Goal: Information Seeking & Learning: Learn about a topic

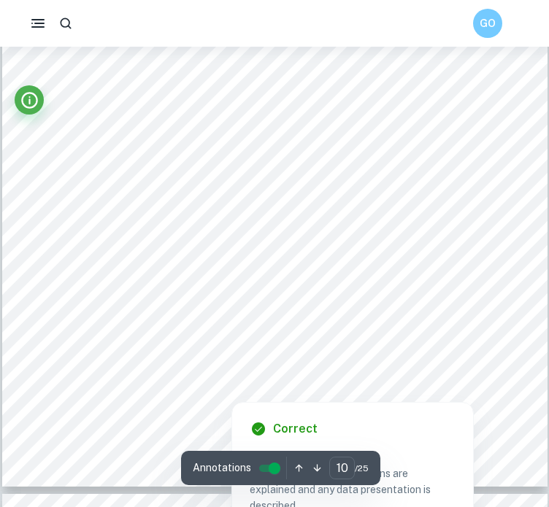
scroll to position [7418, 0]
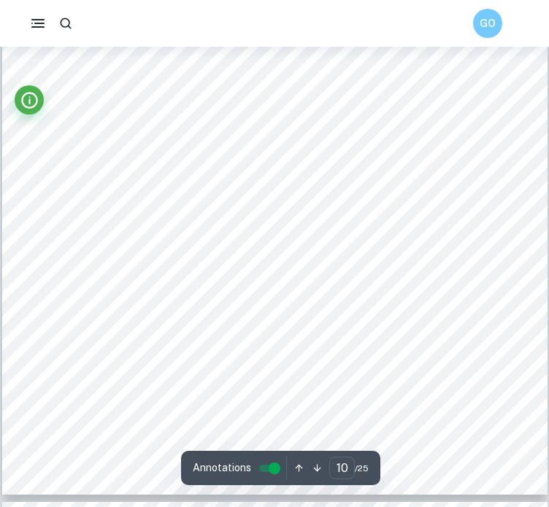
drag, startPoint x: 182, startPoint y: 135, endPoint x: 59, endPoint y: 66, distance: 141.4
click at [59, 66] on div "Graph 2 illustrates such a division for . 𝑟 = 7 Graph 2. Division of the curve …" at bounding box center [274, 110] width 545 height 770
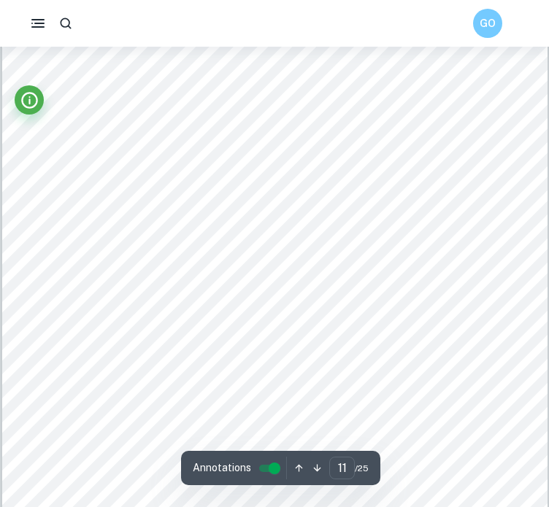
scroll to position [7897, 0]
drag, startPoint x: 154, startPoint y: 166, endPoint x: 229, endPoint y: 307, distance: 160.2
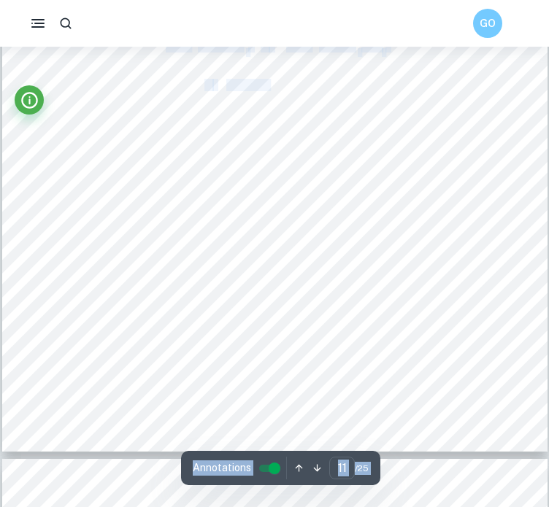
scroll to position [8240, 0]
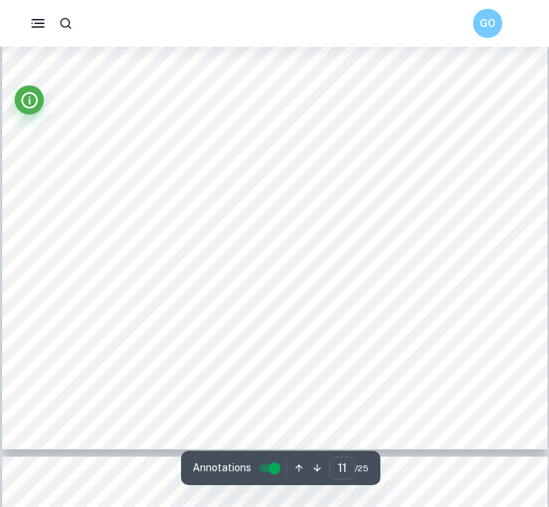
click at [359, 264] on div "Therefore, the exact length of the curve can be written in the form: 𝐿 | | = 𝑟 …" at bounding box center [274, 65] width 545 height 770
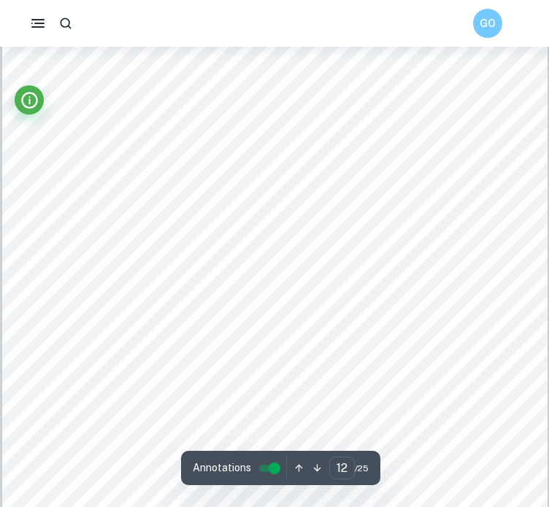
scroll to position [8833, 0]
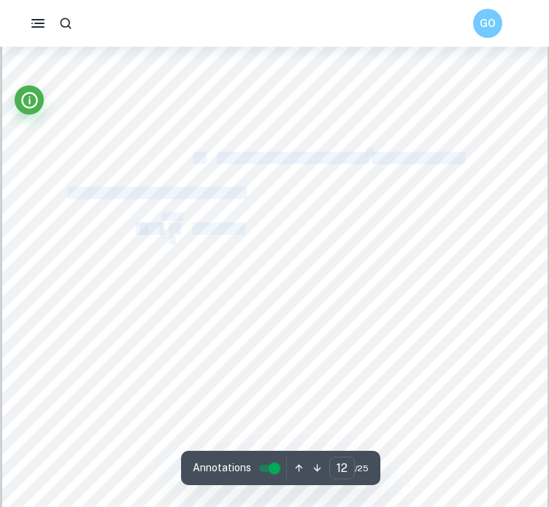
drag, startPoint x: 193, startPoint y: 155, endPoint x: 243, endPoint y: 235, distance: 93.7
click at [243, 235] on div "tennis ball - the function is continuous 𝑓(𝑚) = − 0. 01138𝑚 2 + 0. 06707𝑚 + 2. …" at bounding box center [274, 249] width 545 height 770
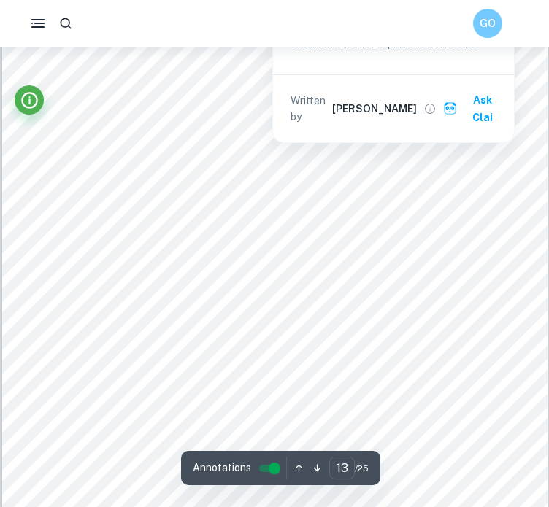
scroll to position [9563, 0]
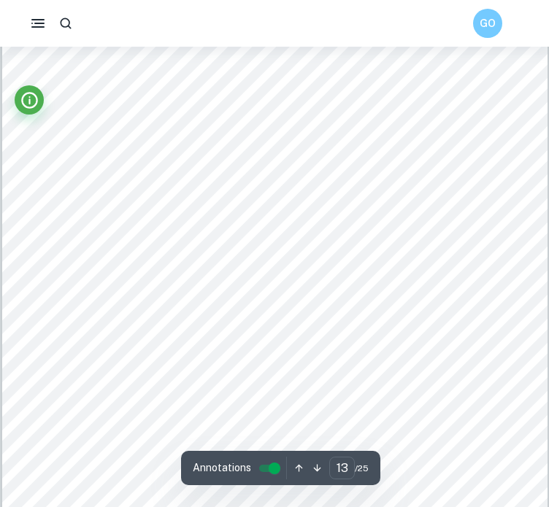
click at [136, 281] on div at bounding box center [274, 282] width 412 height 42
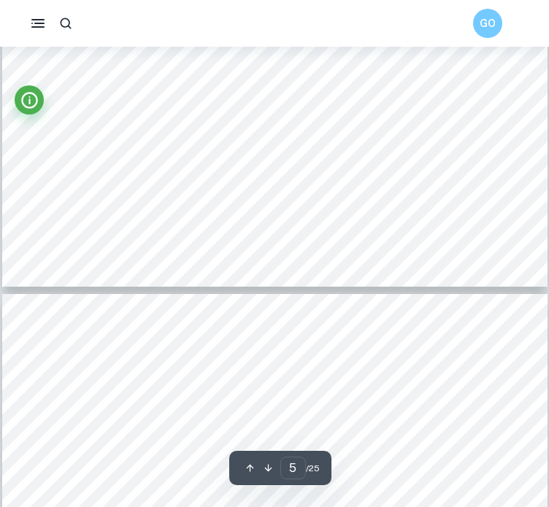
type input "6"
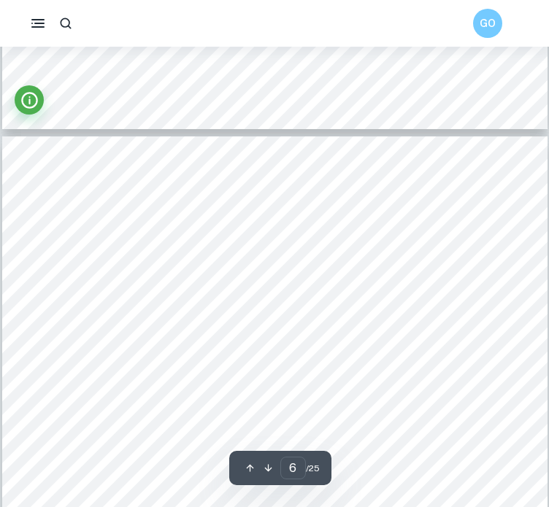
scroll to position [3813, 0]
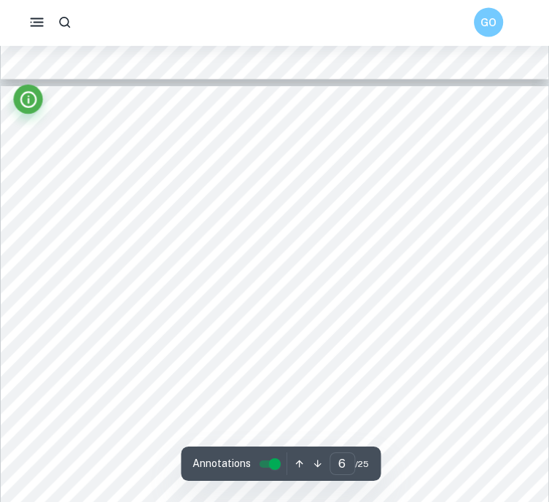
scroll to position [3862, 0]
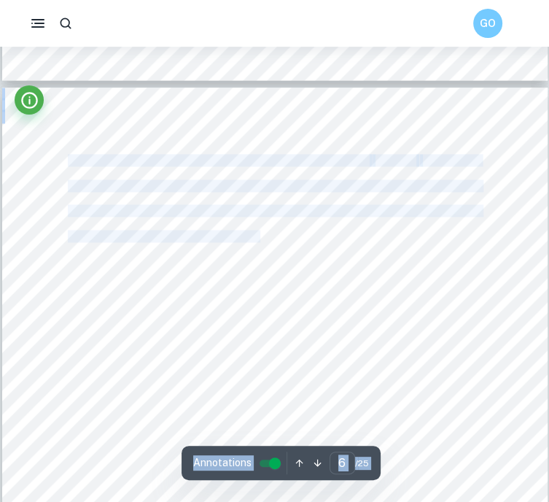
drag, startPoint x: 201, startPoint y: 185, endPoint x: 257, endPoint y: 231, distance: 73.0
drag, startPoint x: 304, startPoint y: 250, endPoint x: 318, endPoint y: 261, distance: 18.1
click at [318, 261] on div "After annotating the obtained results into the table of values in the Geogebra …" at bounding box center [275, 473] width 546 height 771
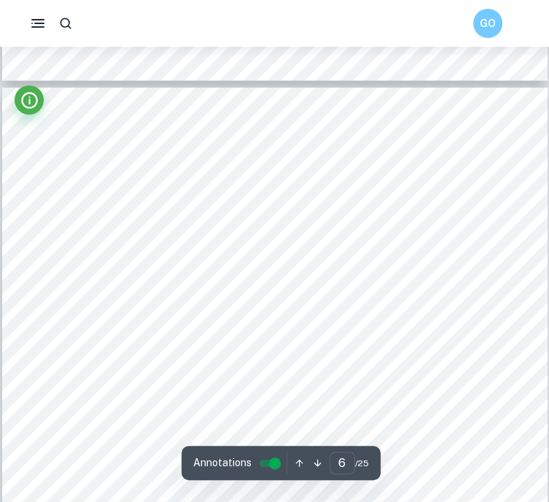
click at [318, 261] on span "By taking the derivative of the displacement function, I will find the velocity…" at bounding box center [274, 261] width 412 height 11
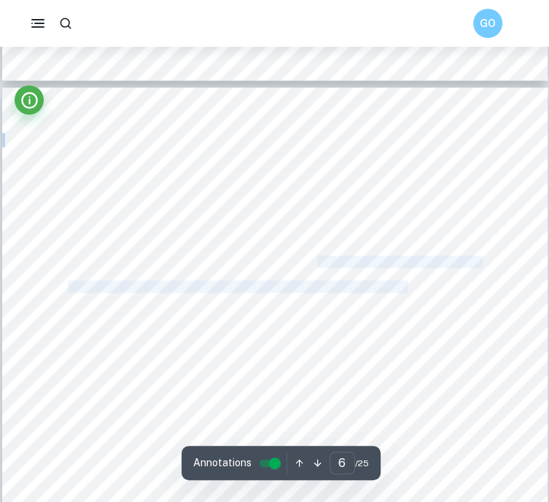
drag, startPoint x: 318, startPoint y: 261, endPoint x: 376, endPoint y: 275, distance: 59.3
click at [376, 275] on div "After annotating the obtained results into the table of values in the Geogebra …" at bounding box center [275, 473] width 546 height 771
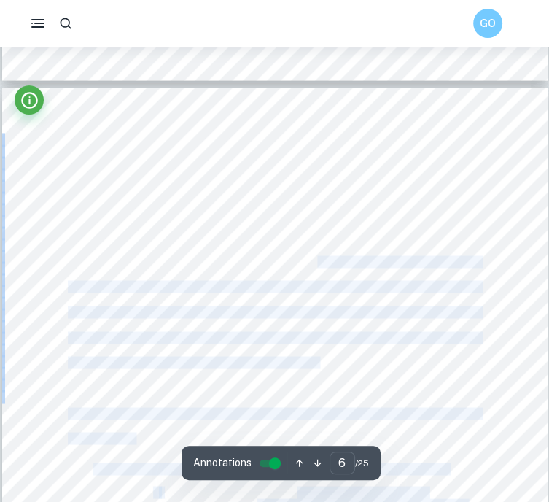
click at [376, 275] on div "After annotating the obtained results into the table of values in the Geogebra …" at bounding box center [275, 473] width 546 height 771
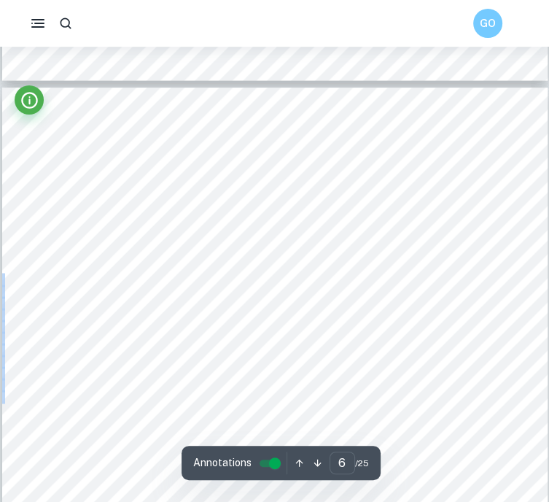
drag, startPoint x: 376, startPoint y: 275, endPoint x: 332, endPoint y: 244, distance: 53.4
click at [332, 244] on div "After annotating the obtained results into the table of values in the Geogebra …" at bounding box center [275, 473] width 546 height 771
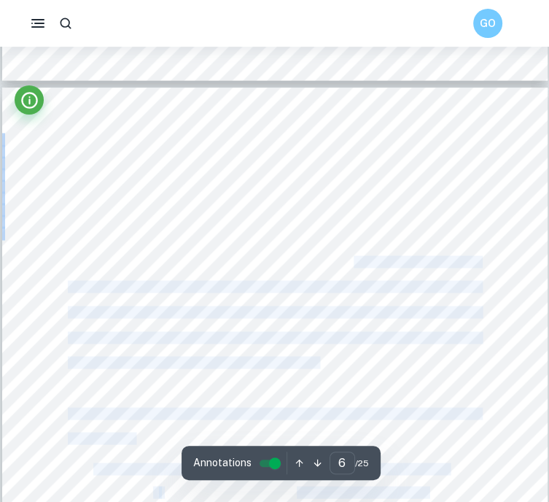
drag, startPoint x: 332, startPoint y: 244, endPoint x: 364, endPoint y: 255, distance: 33.7
click at [364, 255] on div "After annotating the obtained results into the table of values in the Geogebra …" at bounding box center [275, 473] width 546 height 771
click at [364, 256] on span "By taking the derivative of the displacement function, I will find the velocity…" at bounding box center [274, 261] width 412 height 11
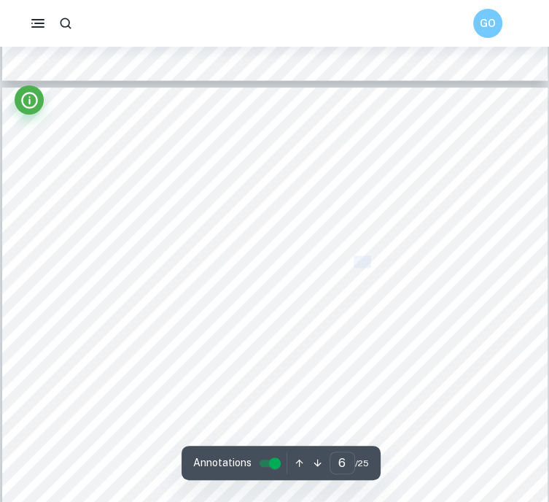
click at [364, 256] on span "By taking the derivative of the displacement function, I will find the velocity…" at bounding box center [274, 261] width 412 height 11
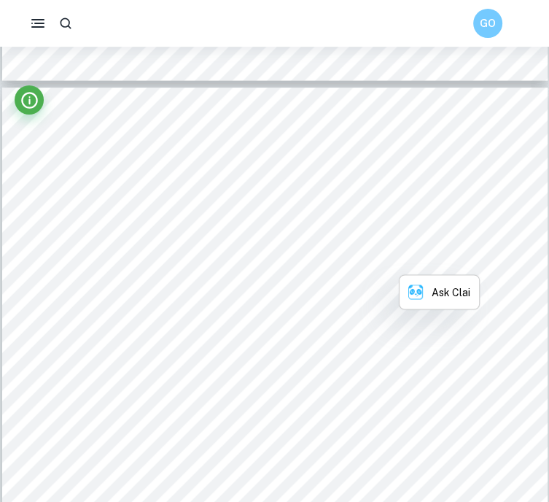
click at [364, 256] on span "By taking the derivative of the displacement function, I will find the velocity…" at bounding box center [274, 261] width 412 height 11
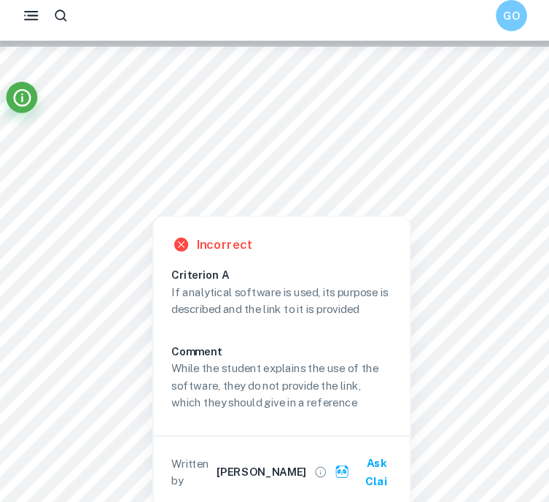
scroll to position [3897, 0]
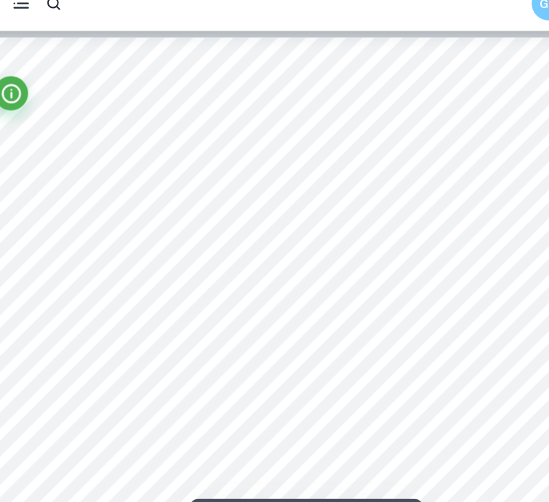
drag, startPoint x: 306, startPoint y: 215, endPoint x: 328, endPoint y: 190, distance: 33.6
click at [328, 190] on div "After annotating the obtained results into the table of values in the Geogebra …" at bounding box center [275, 438] width 546 height 771
drag, startPoint x: 325, startPoint y: 328, endPoint x: 338, endPoint y: 215, distance: 113.8
click at [338, 215] on div "After annotating the obtained results into the table of values in the Geogebra …" at bounding box center [275, 438] width 546 height 771
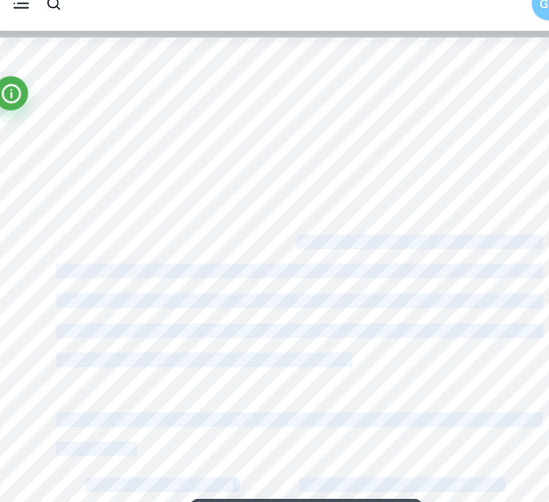
drag, startPoint x: 169, startPoint y: 104, endPoint x: 275, endPoint y: 222, distance: 158.6
click at [275, 222] on div "After annotating the obtained results into the table of values in the Geogebra …" at bounding box center [275, 438] width 546 height 771
click at [275, 222] on span "By taking the derivative of the displacement function, I will find the velocity…" at bounding box center [274, 226] width 412 height 11
drag, startPoint x: 275, startPoint y: 222, endPoint x: 253, endPoint y: 210, distance: 24.8
click at [253, 210] on div "After annotating the obtained results into the table of values in the Geogebra …" at bounding box center [275, 438] width 546 height 771
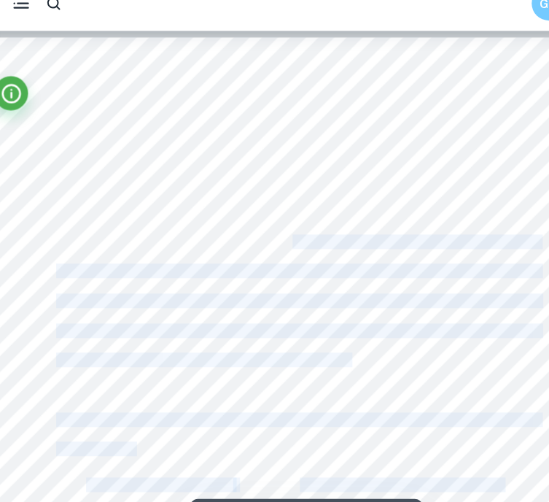
click at [253, 210] on div "After annotating the obtained results into the table of values in the Geogebra …" at bounding box center [275, 438] width 546 height 771
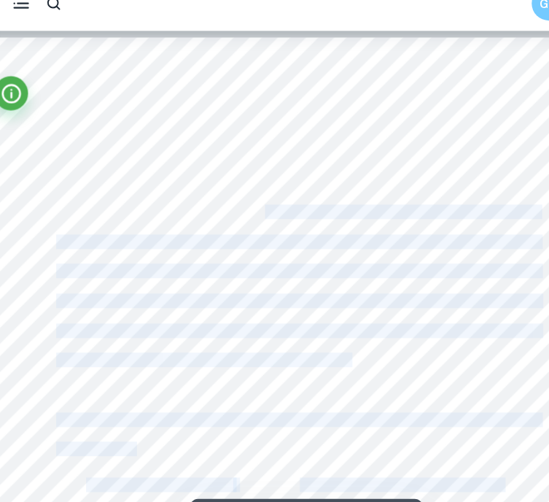
drag, startPoint x: 253, startPoint y: 210, endPoint x: 255, endPoint y: 201, distance: 9.7
click at [255, 201] on div "After annotating the obtained results into the table of values in the Geogebra …" at bounding box center [275, 438] width 546 height 771
click at [255, 201] on span "independent and dependent variables. This will allow me to find the displacemen…" at bounding box center [274, 201] width 412 height 11
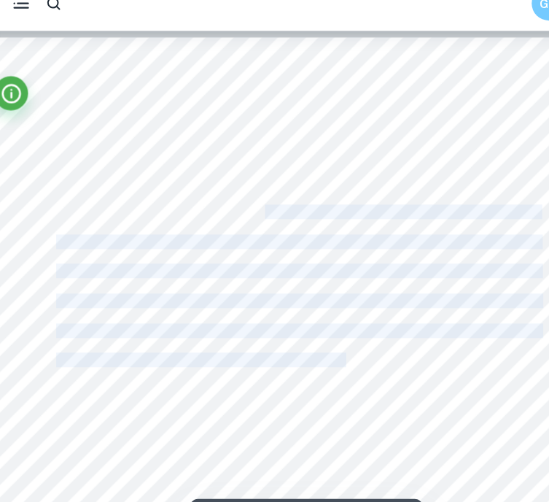
drag, startPoint x: 255, startPoint y: 201, endPoint x: 312, endPoint y: 322, distance: 134.2
click at [312, 322] on div "After annotating the obtained results into the table of values in the Geogebra …" at bounding box center [275, 438] width 546 height 771
click at [312, 322] on span "average acceleration of the tennis ball after being served." at bounding box center [193, 327] width 250 height 11
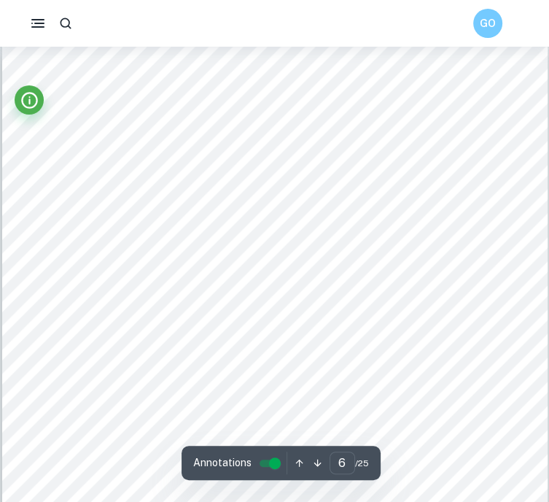
scroll to position [3904, 0]
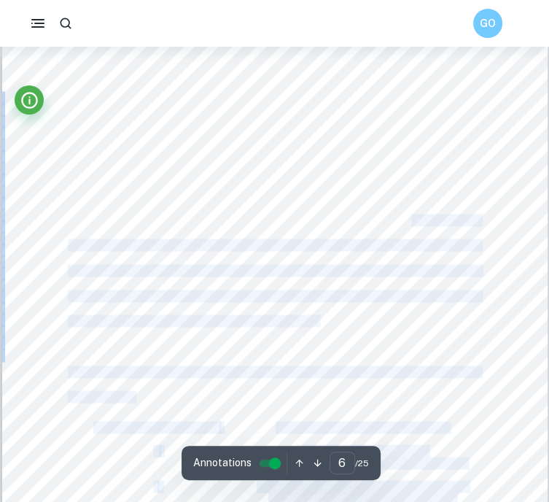
drag, startPoint x: 327, startPoint y: 210, endPoint x: 413, endPoint y: 217, distance: 86.3
click at [413, 217] on div "After annotating the obtained results into the table of values in the Geogebra …" at bounding box center [275, 431] width 546 height 771
click at [413, 217] on span "By taking the derivative of the displacement function, I will find the velocity…" at bounding box center [274, 219] width 412 height 11
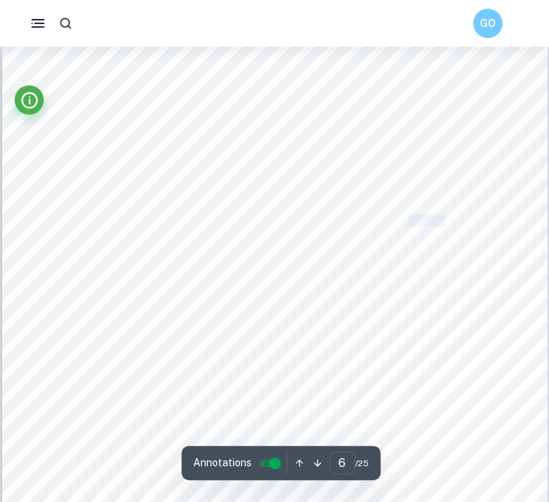
click at [413, 217] on span "By taking the derivative of the displacement function, I will find the velocity…" at bounding box center [274, 219] width 412 height 11
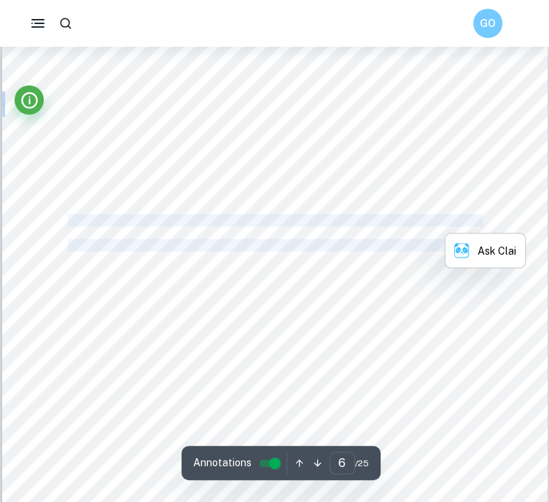
drag, startPoint x: 413, startPoint y: 217, endPoint x: 330, endPoint y: 296, distance: 115.1
click at [330, 296] on div "After annotating the obtained results into the table of values in the Geogebra …" at bounding box center [275, 431] width 546 height 771
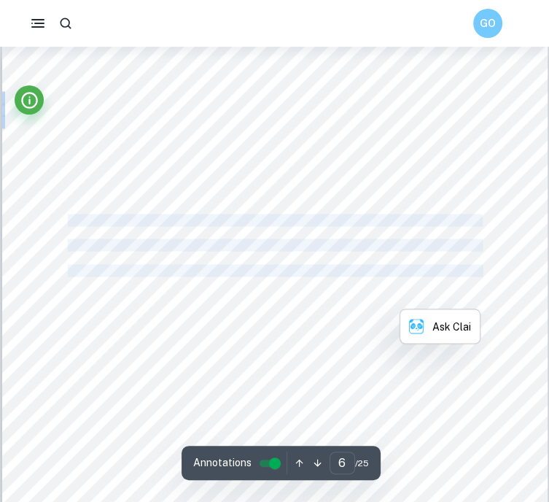
click at [330, 296] on span "average rate of moving and changing velocity. This will determine the average v…" at bounding box center [274, 295] width 412 height 11
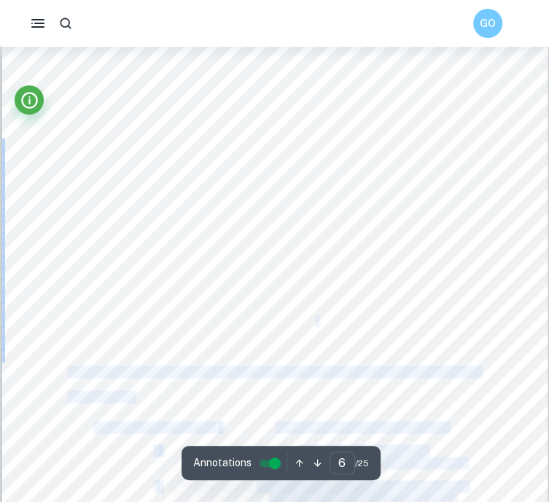
click at [320, 320] on div "After annotating the obtained results into the table of values in the Geogebra …" at bounding box center [275, 431] width 546 height 771
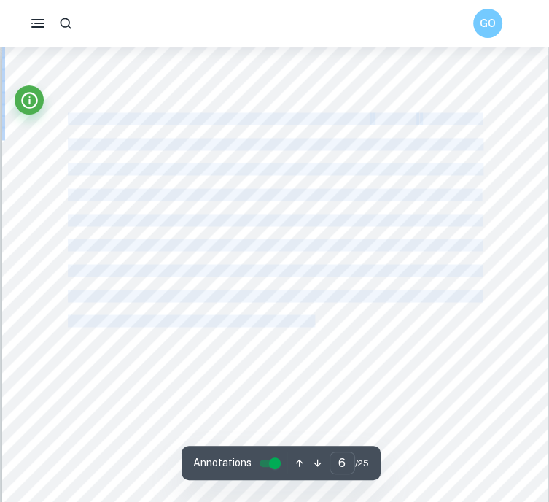
drag, startPoint x: 316, startPoint y: 323, endPoint x: 70, endPoint y: 122, distance: 317.8
click at [70, 122] on div "After annotating the obtained results into the table of values in the Geogebra …" at bounding box center [275, 431] width 546 height 771
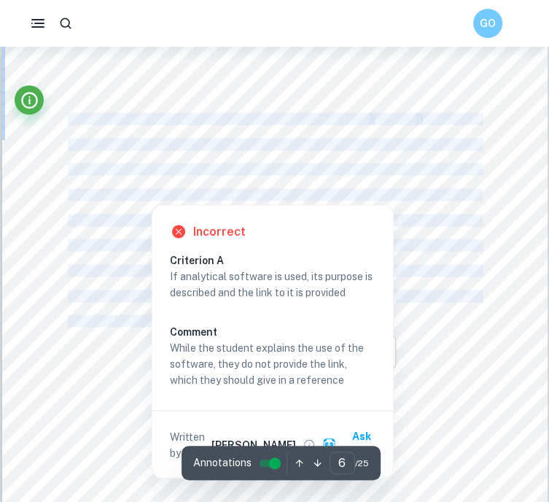
copy div "After annotating the obtained results into the table of values in the Geogebra …"
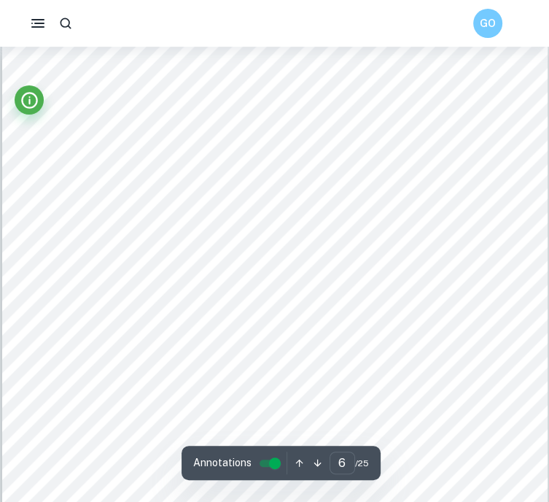
click at [104, 336] on div "After annotating the obtained results into the table of values in the Geogebra …" at bounding box center [275, 431] width 546 height 771
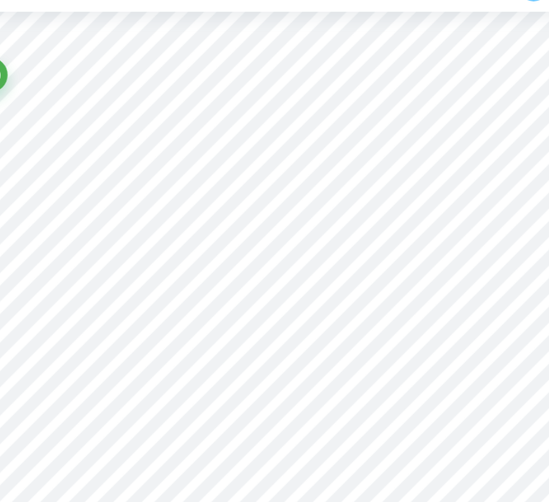
scroll to position [4038, 0]
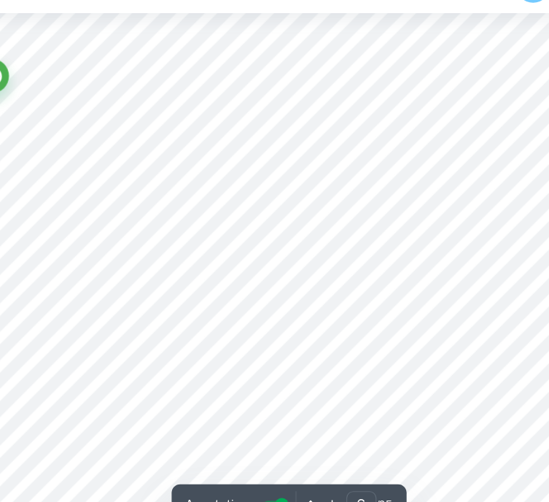
drag, startPoint x: 134, startPoint y: 182, endPoint x: 151, endPoint y: 184, distance: 16.9
click at [151, 184] on div "After annotating the obtained results into the table of values in the Geogebra …" at bounding box center [275, 385] width 546 height 771
drag, startPoint x: 151, startPoint y: 184, endPoint x: 223, endPoint y: 214, distance: 77.5
click at [223, 214] on div "After annotating the obtained results into the table of values in the Geogebra …" at bounding box center [275, 385] width 546 height 771
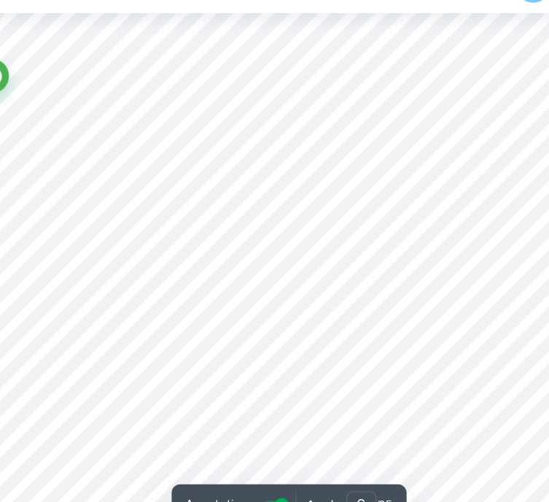
click at [223, 214] on div "After annotating the obtained results into the table of values in the Geogebra …" at bounding box center [275, 385] width 546 height 771
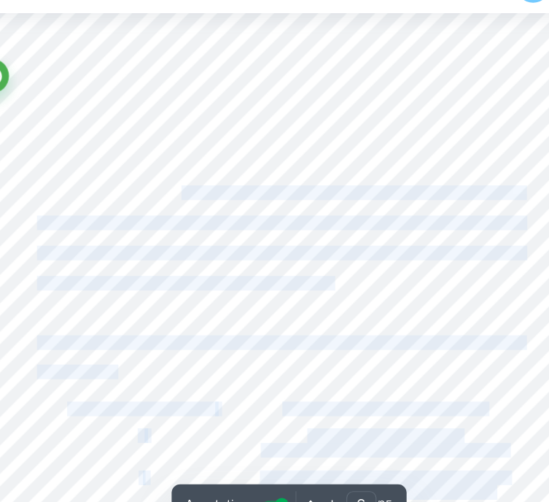
drag, startPoint x: 223, startPoint y: 214, endPoint x: 204, endPoint y: 200, distance: 23.5
click at [204, 200] on div "After annotating the obtained results into the table of values in the Geogebra …" at bounding box center [275, 385] width 546 height 771
click at [204, 200] on span "calculate the acceleration function I will take the derivative of the velocity …" at bounding box center [274, 198] width 413 height 11
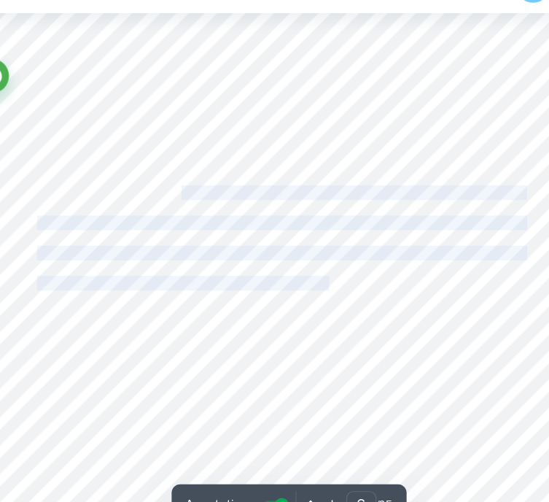
drag, startPoint x: 204, startPoint y: 200, endPoint x: 301, endPoint y: 278, distance: 124.5
click at [301, 278] on div "After annotating the obtained results into the table of values in the Geogebra …" at bounding box center [275, 385] width 546 height 771
click at [301, 278] on span "average acceleration of the tennis ball after being served." at bounding box center [193, 275] width 250 height 11
drag, startPoint x: 301, startPoint y: 278, endPoint x: 85, endPoint y: 194, distance: 231.0
click at [85, 194] on div "After annotating the obtained results into the table of values in the Geogebra …" at bounding box center [275, 385] width 546 height 771
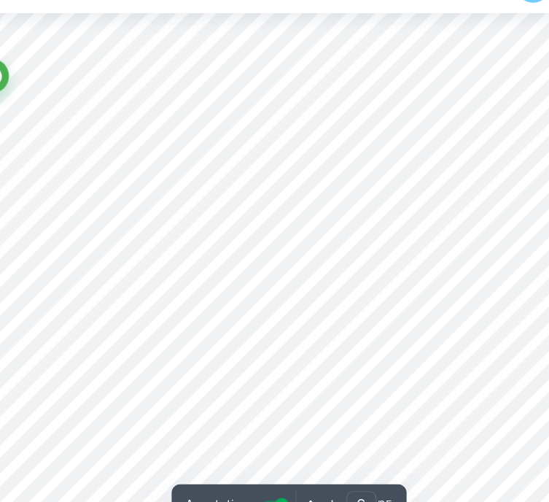
click at [102, 295] on div "After annotating the obtained results into the table of values in the Geogebra …" at bounding box center [275, 385] width 546 height 771
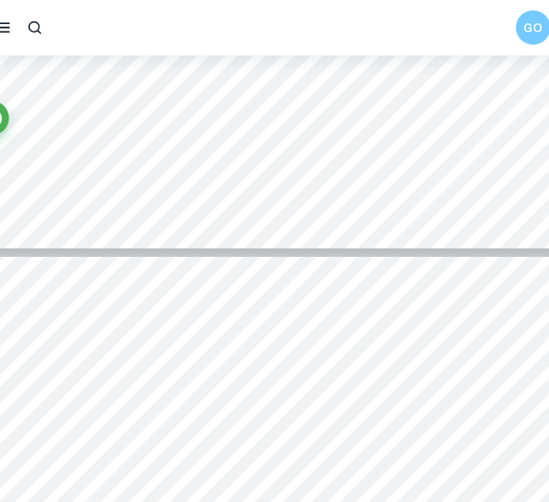
type input "22"
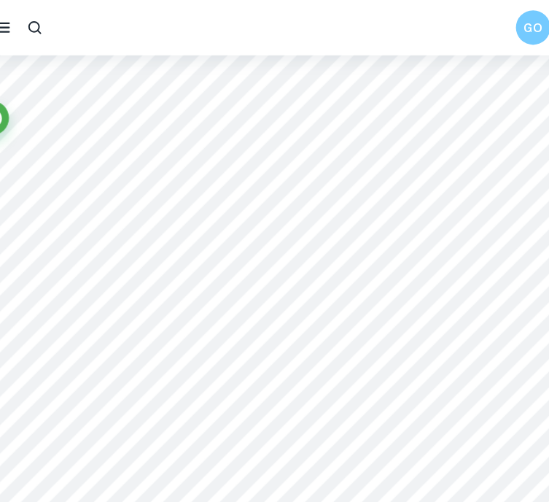
scroll to position [16413, 0]
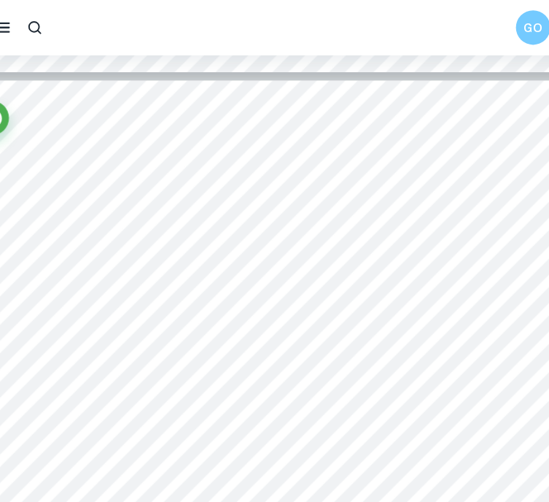
click at [71, 191] on span "https://ausopen.com/players/serbia/novak-djokovic [Accessed: 18.03.2023]" at bounding box center [206, 192] width 276 height 11
drag, startPoint x: 71, startPoint y: 191, endPoint x: 281, endPoint y: 190, distance: 209.4
click at [281, 190] on span "https://ausopen.com/players/serbia/novak-djokovic [Accessed: 18.03.2023]" at bounding box center [206, 192] width 276 height 11
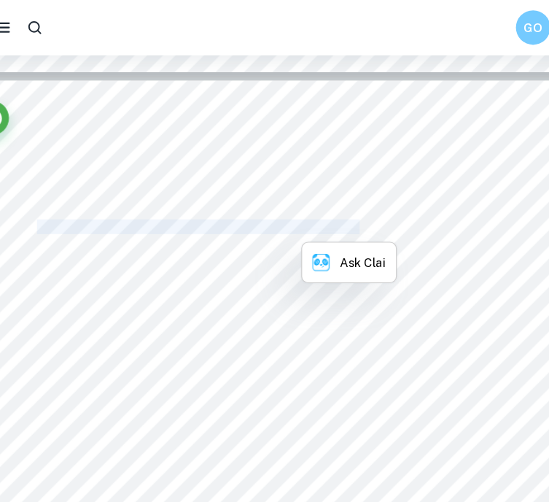
copy span "https://ausopen.com/players/serbia/novak-djokovic"
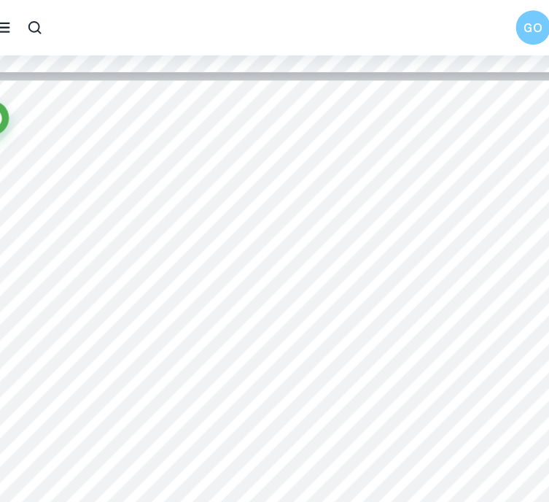
click at [191, 266] on span "Podstawienie Eulera”; Available:http://www.math.us.edu.pl/~pgladki/faq/node75.h…" at bounding box center [194, 267] width 252 height 11
drag, startPoint x: 191, startPoint y: 266, endPoint x: 445, endPoint y: 265, distance: 253.9
click at [320, 265] on span "Podstawienie Eulera”; Available:http://www.math.us.edu.pl/~pgladki/faq/node75.h…" at bounding box center [194, 267] width 252 height 11
copy span "Available:http://www.math.us.edu.pl/~pgladki/faq/node75.html"
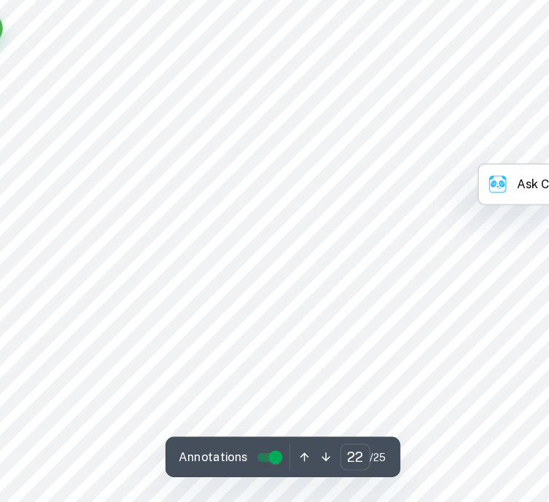
scroll to position [16488, 0]
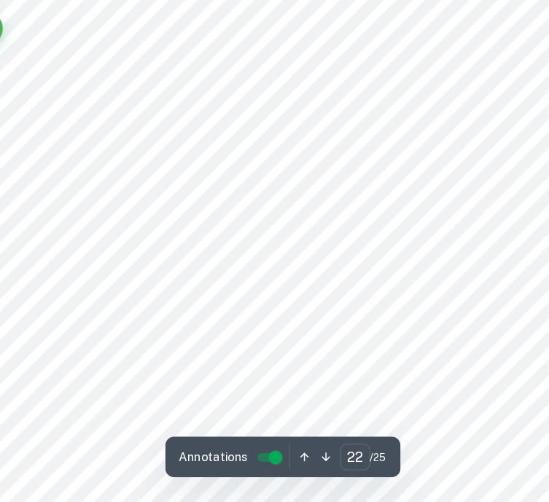
click at [74, 369] on span "https://www.science.org.au/curious/everything-else/tennis-maths" at bounding box center [121, 369] width 106 height 11
drag, startPoint x: 74, startPoint y: 369, endPoint x: 346, endPoint y: 364, distance: 272.2
click at [174, 364] on span "https://www.science.org.au/curious/everything-else/tennis-maths" at bounding box center [121, 369] width 106 height 11
copy span "https://www.science.org.au/curious/everything-else/tennis-maths"
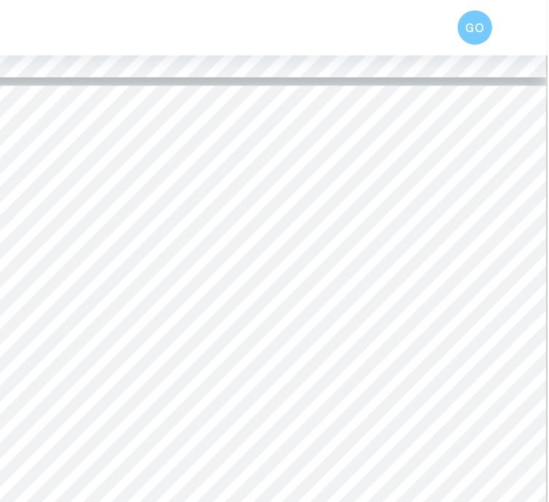
scroll to position [16409, 0]
